Goal: Information Seeking & Learning: Learn about a topic

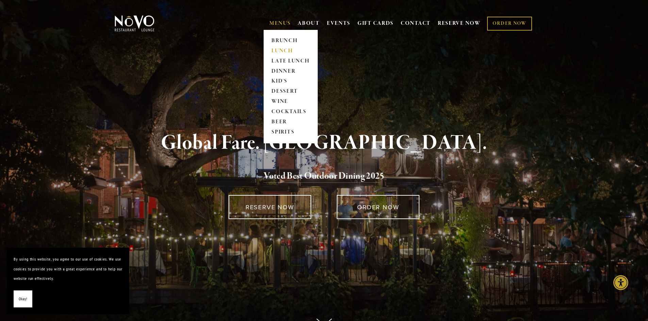
click at [275, 51] on link "LUNCH" at bounding box center [290, 51] width 43 height 10
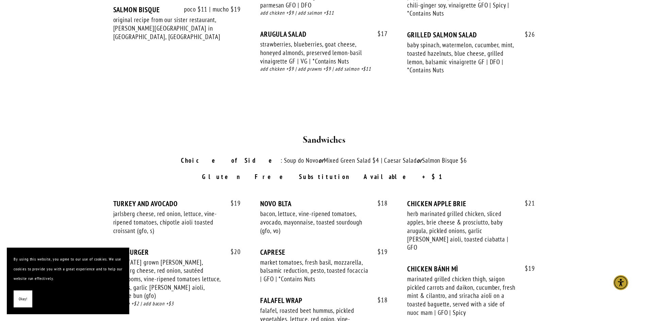
scroll to position [918, 0]
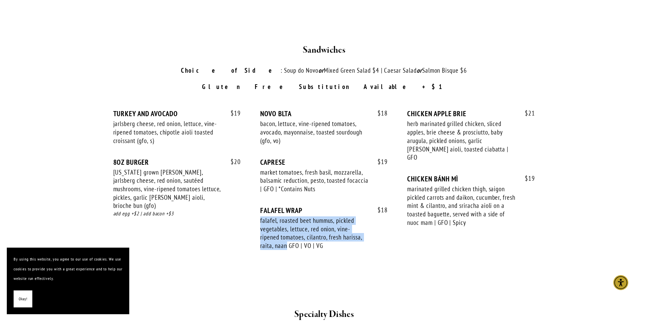
drag, startPoint x: 287, startPoint y: 237, endPoint x: 261, endPoint y: 213, distance: 35.4
click at [261, 217] on div "falafel, roasted beet hummus, pickled vegetables, lettuce, red onion, vine-ripe…" at bounding box center [314, 234] width 108 height 34
copy div "falafel, roasted beet hummus, pickled vegetables, lettuce, red onion, vine-ripe…"
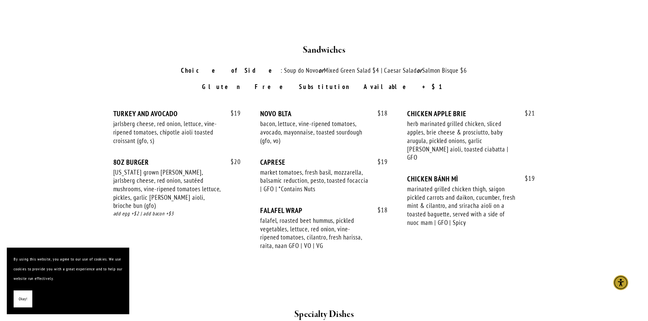
click at [187, 232] on div "$ 19 TURKEY AND AVOCADO jarlsberg cheese, red onion, lettuce, vine-ripened toma…" at bounding box center [324, 186] width 422 height 153
